Goal: Information Seeking & Learning: Find contact information

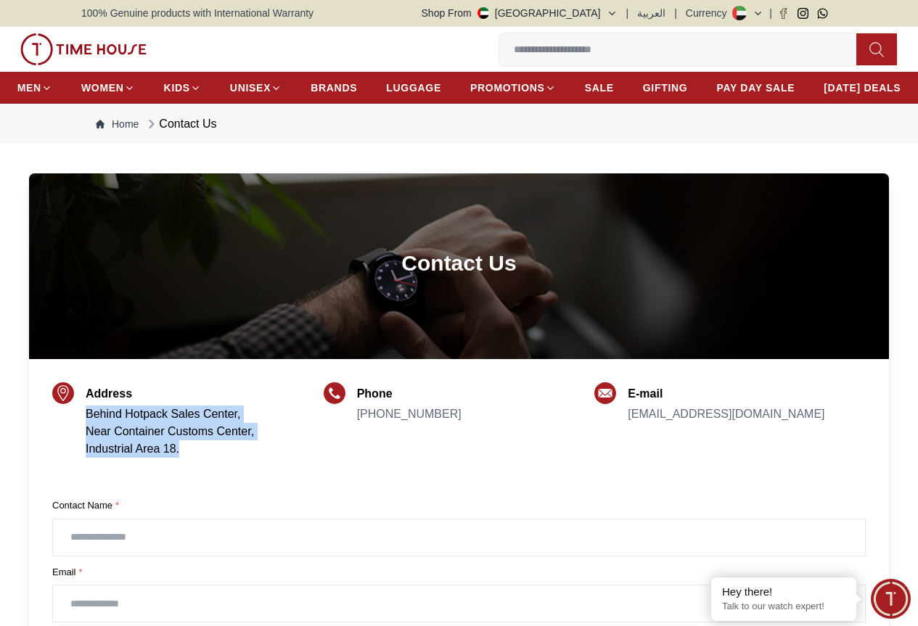
drag, startPoint x: 86, startPoint y: 445, endPoint x: 253, endPoint y: 473, distance: 170.0
click at [253, 458] on address "Behind Hotpack Sales Center, Near Container Customs Center, Industrial Area 18." at bounding box center [170, 432] width 168 height 52
copy address "Behind Hotpack Sales Center, Near Container Customs Center, Industrial Area 18."
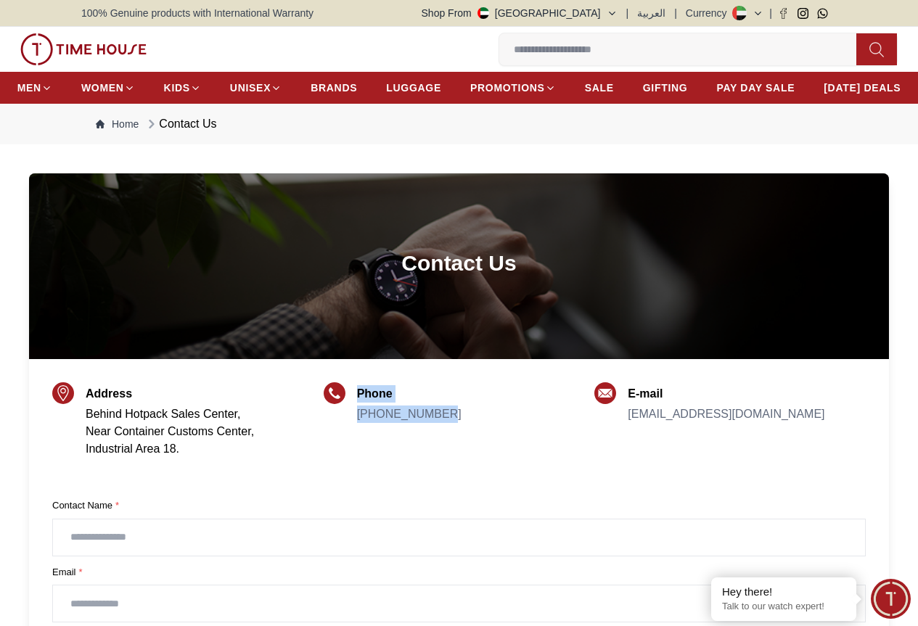
drag, startPoint x: 448, startPoint y: 446, endPoint x: 351, endPoint y: 449, distance: 97.3
click at [351, 449] on div "Phone [PHONE_NUMBER]" at bounding box center [459, 427] width 271 height 84
click at [449, 470] on div "Phone [PHONE_NUMBER]" at bounding box center [459, 427] width 271 height 84
drag, startPoint x: 450, startPoint y: 443, endPoint x: 350, endPoint y: 448, distance: 100.3
click at [350, 448] on div "Phone [PHONE_NUMBER]" at bounding box center [459, 427] width 271 height 84
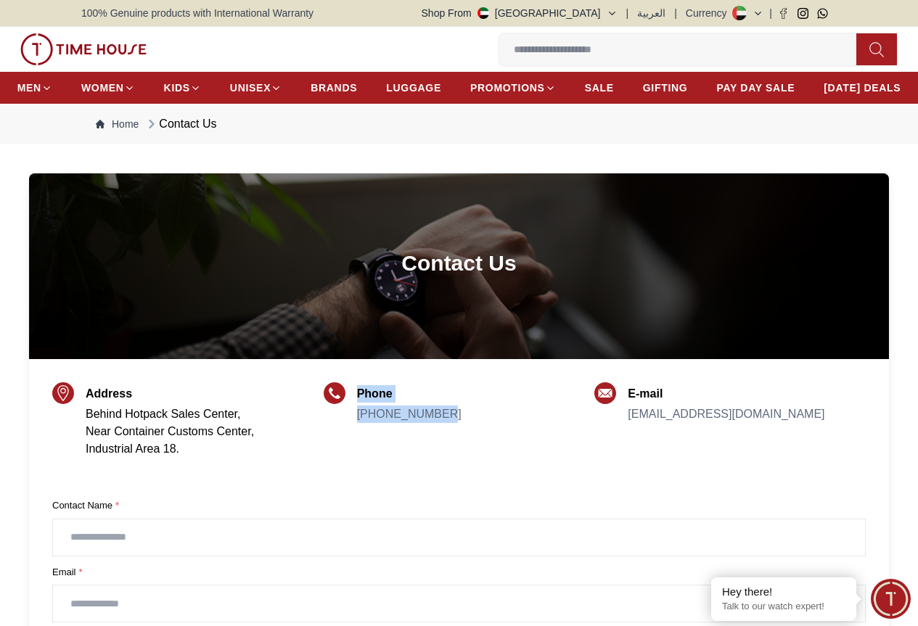
click at [388, 461] on div "Phone [PHONE_NUMBER]" at bounding box center [409, 427] width 105 height 84
drag, startPoint x: 441, startPoint y: 446, endPoint x: 355, endPoint y: 454, distance: 86.7
click at [355, 454] on div "Phone [PHONE_NUMBER]" at bounding box center [459, 427] width 271 height 84
copy link "[PHONE_NUMBER]"
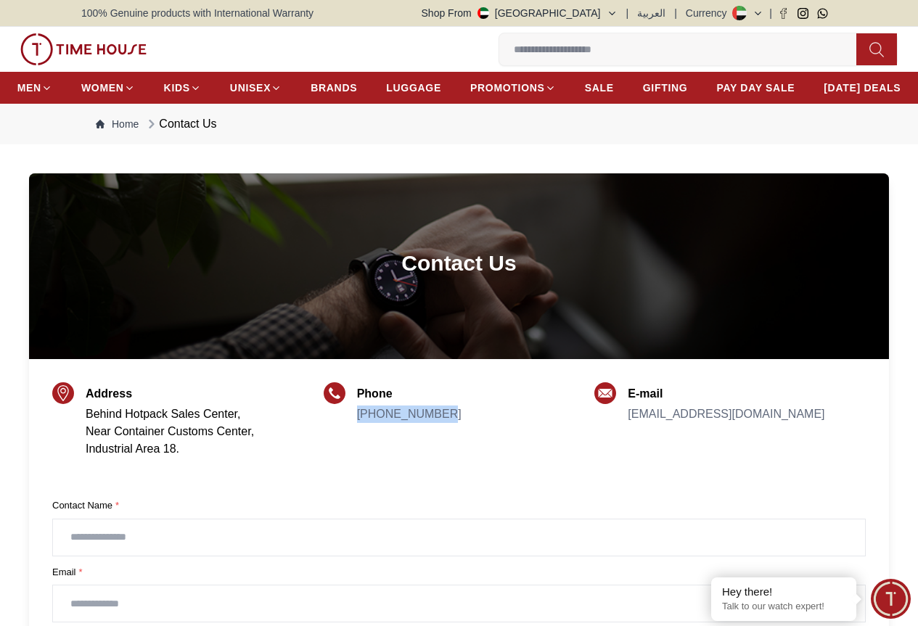
drag, startPoint x: 864, startPoint y: 448, endPoint x: 617, endPoint y: 448, distance: 247.5
click at [617, 448] on div "E-mail [EMAIL_ADDRESS][DOMAIN_NAME]" at bounding box center [729, 433] width 271 height 96
click at [679, 475] on div "E-mail [EMAIL_ADDRESS][DOMAIN_NAME]" at bounding box center [726, 433] width 197 height 96
drag, startPoint x: 864, startPoint y: 446, endPoint x: 631, endPoint y: 454, distance: 233.1
click at [631, 454] on div "E-mail [EMAIL_ADDRESS][DOMAIN_NAME]" at bounding box center [729, 433] width 271 height 96
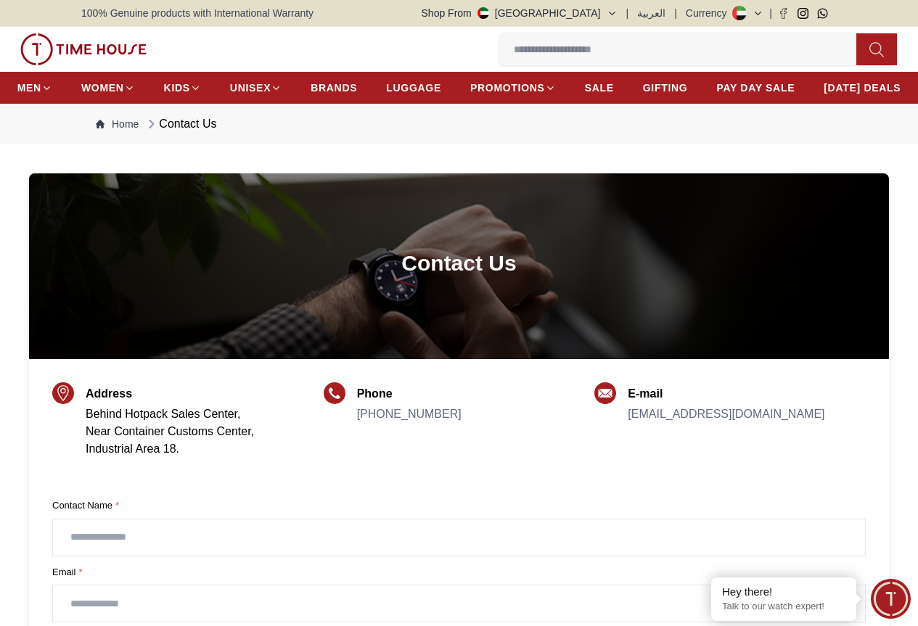
copy link "[EMAIL_ADDRESS][DOMAIN_NAME]"
